Goal: Consume media (video, audio)

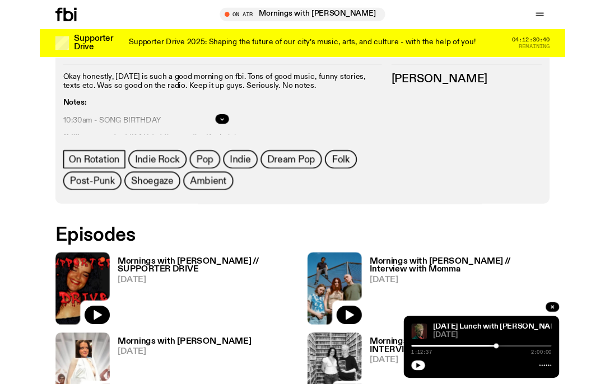
scroll to position [486, 0]
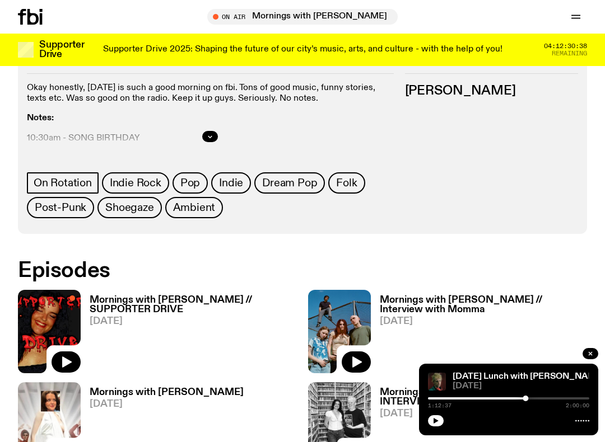
click at [60, 304] on img at bounding box center [49, 331] width 63 height 83
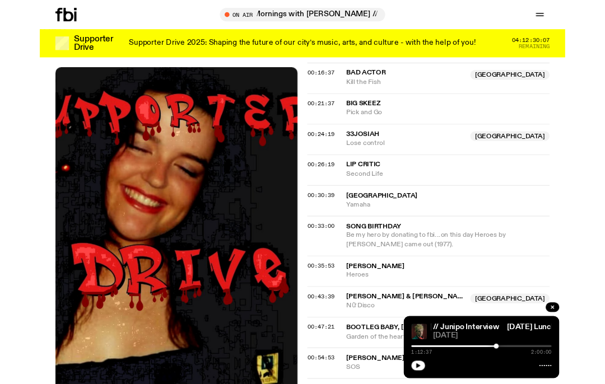
scroll to position [553, 0]
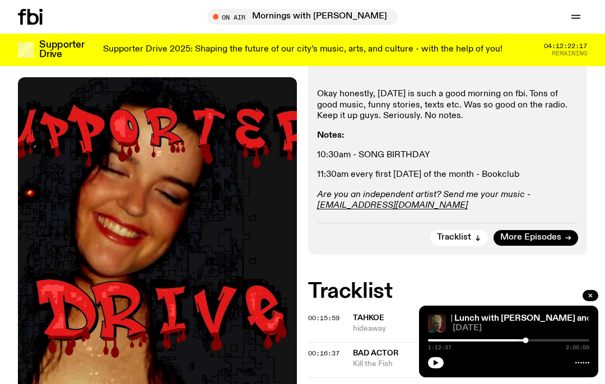
scroll to position [280, 0]
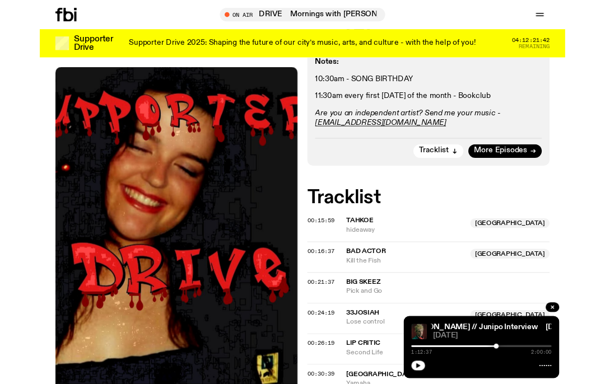
scroll to position [342, 0]
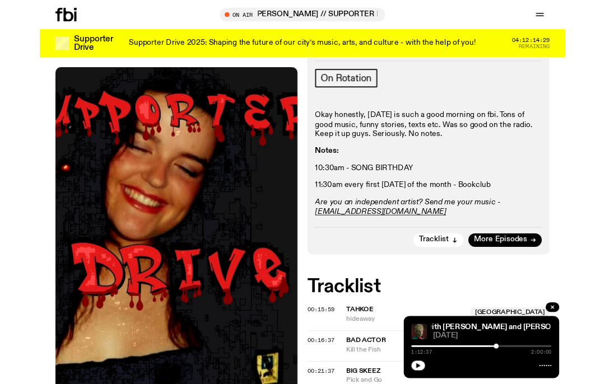
scroll to position [249, 0]
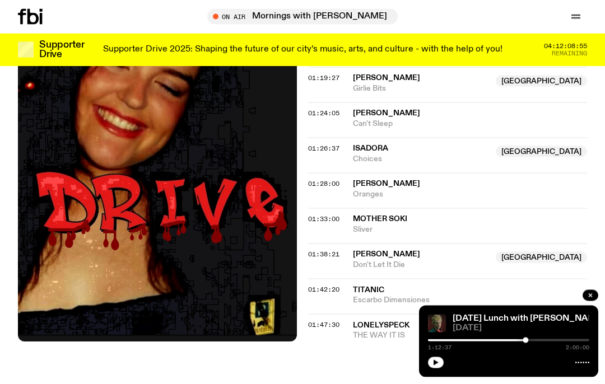
scroll to position [1074, 0]
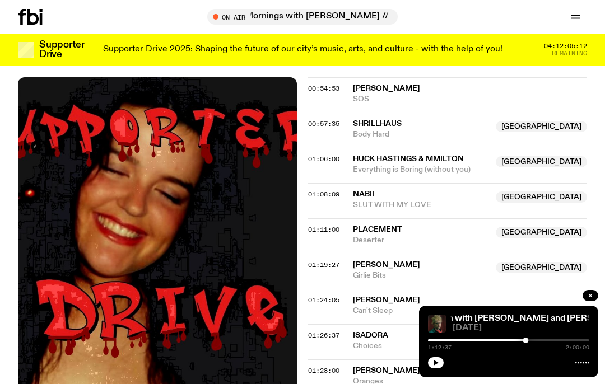
scroll to position [886, 0]
